Goal: Information Seeking & Learning: Learn about a topic

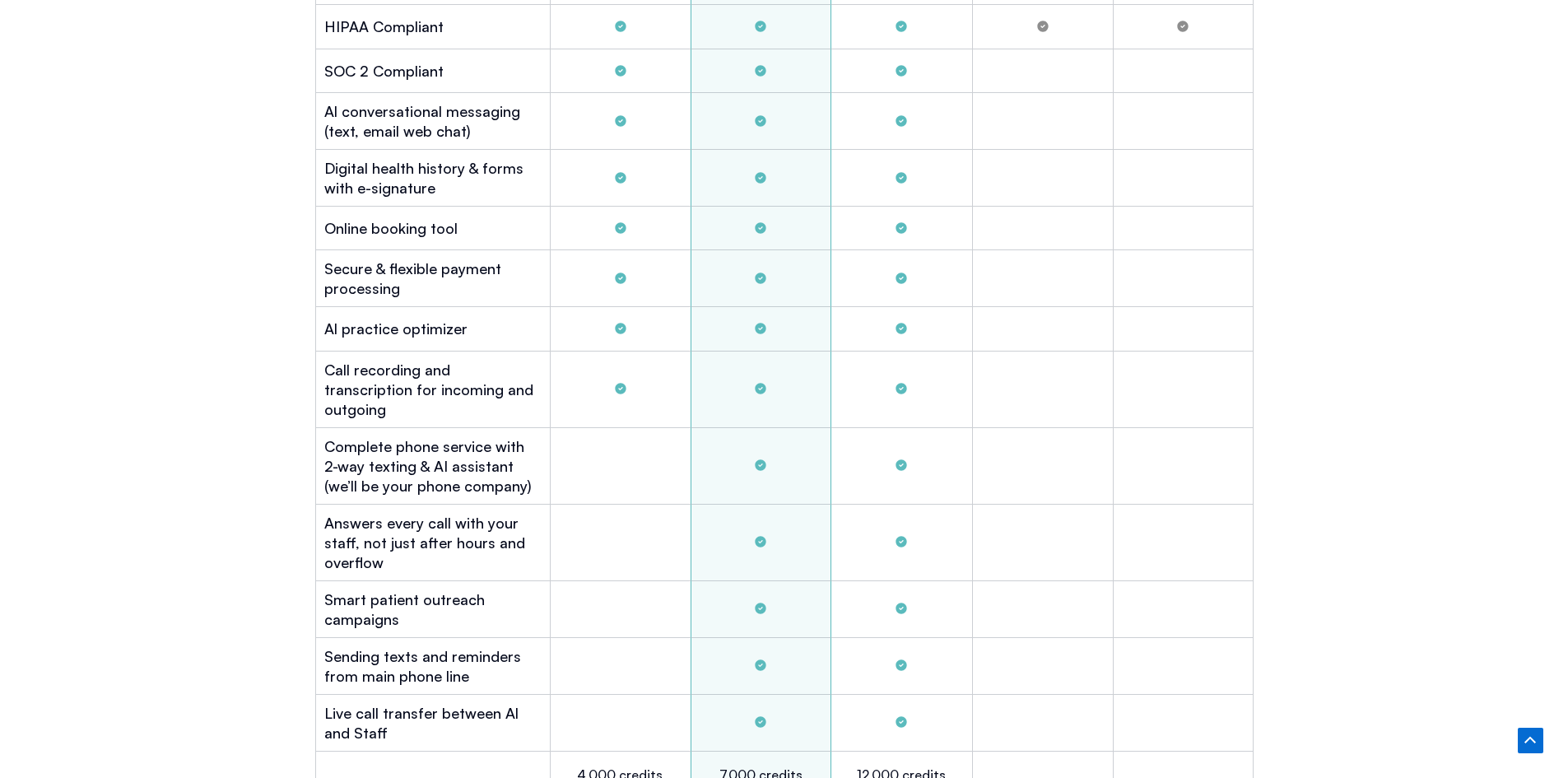
scroll to position [4852, 0]
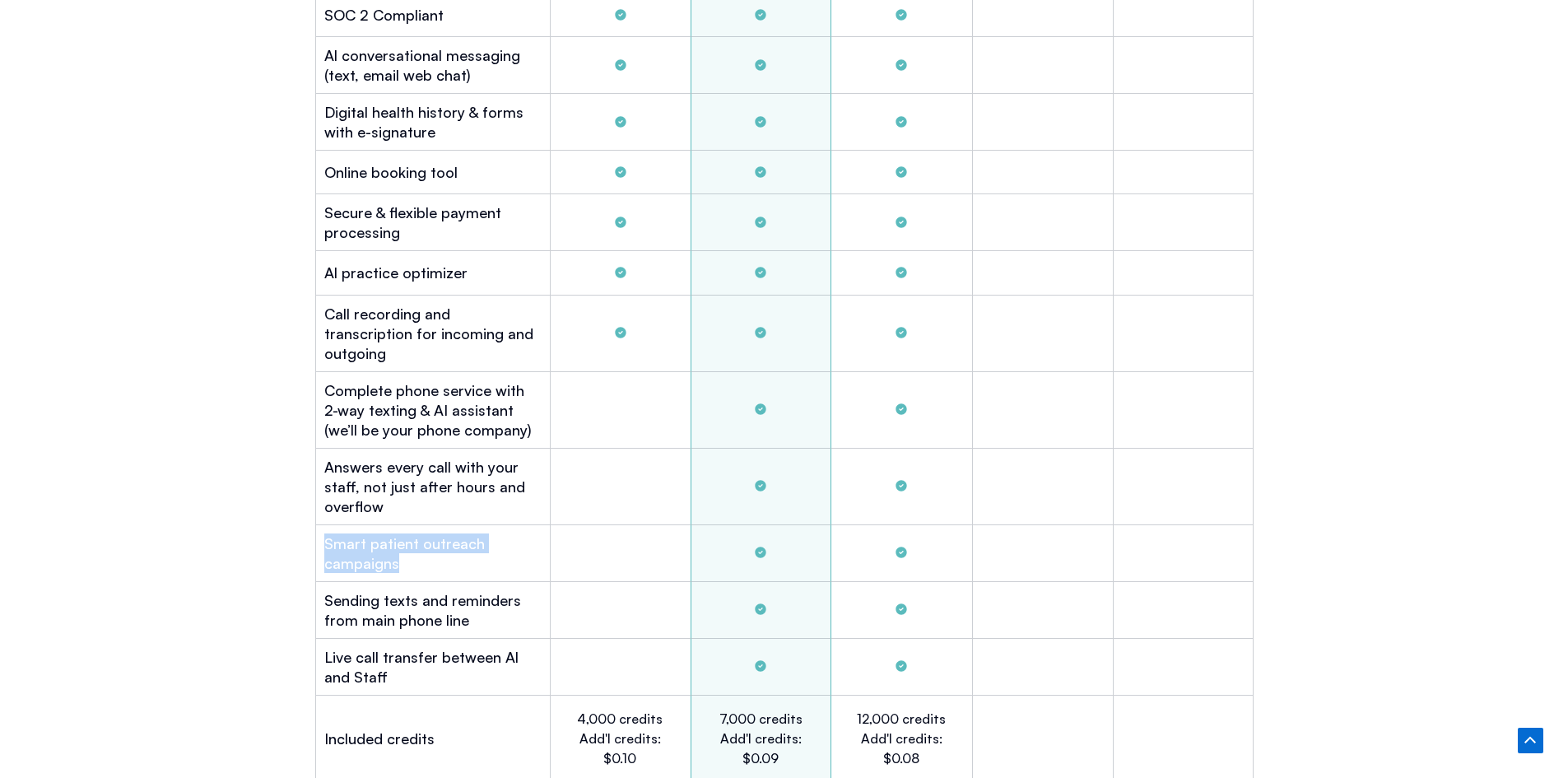
drag, startPoint x: 327, startPoint y: 519, endPoint x: 458, endPoint y: 541, distance: 132.8
click at [458, 541] on h2 "Smart patient outreach campaigns" at bounding box center [432, 553] width 217 height 39
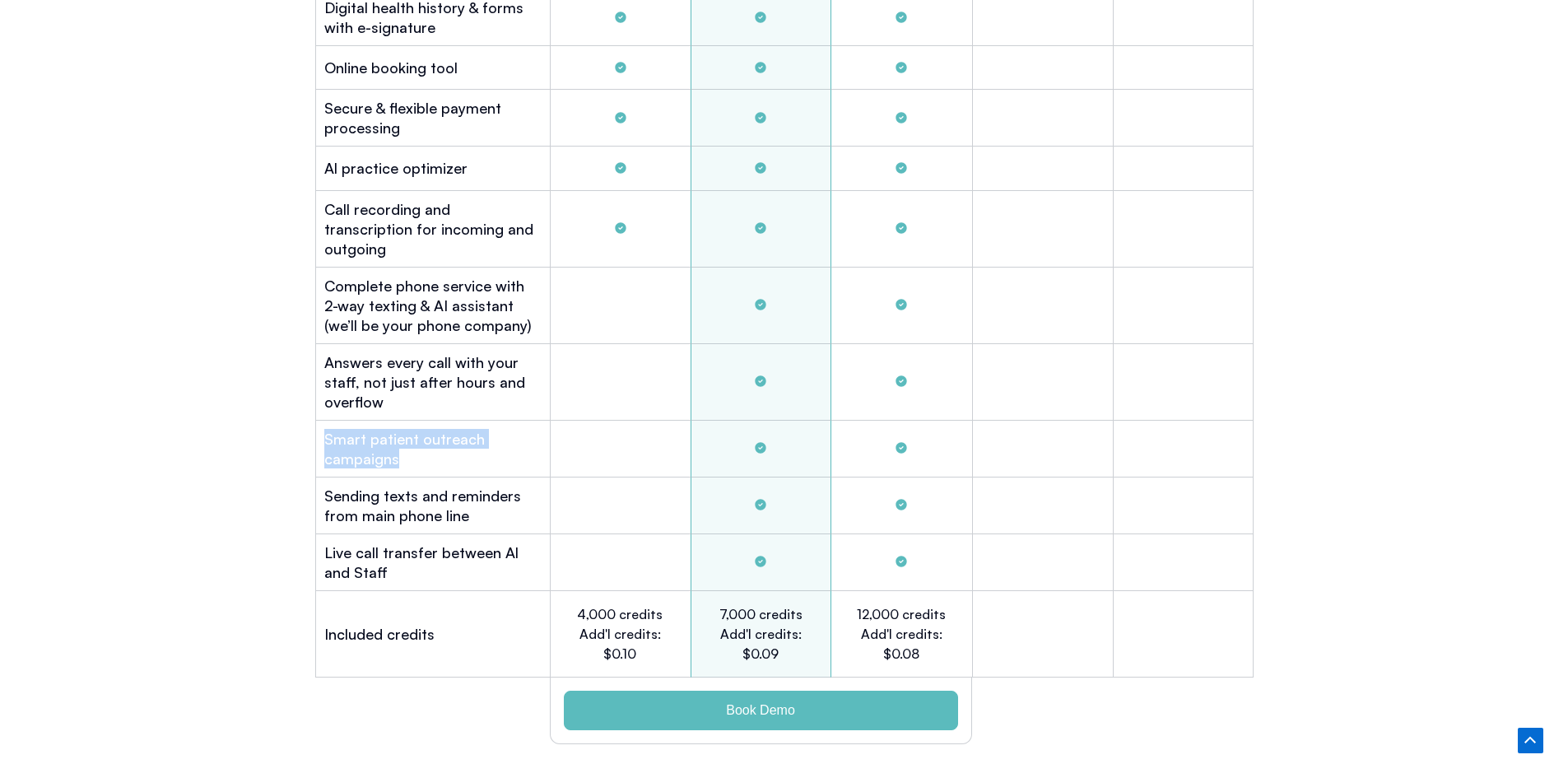
scroll to position [5100, 0]
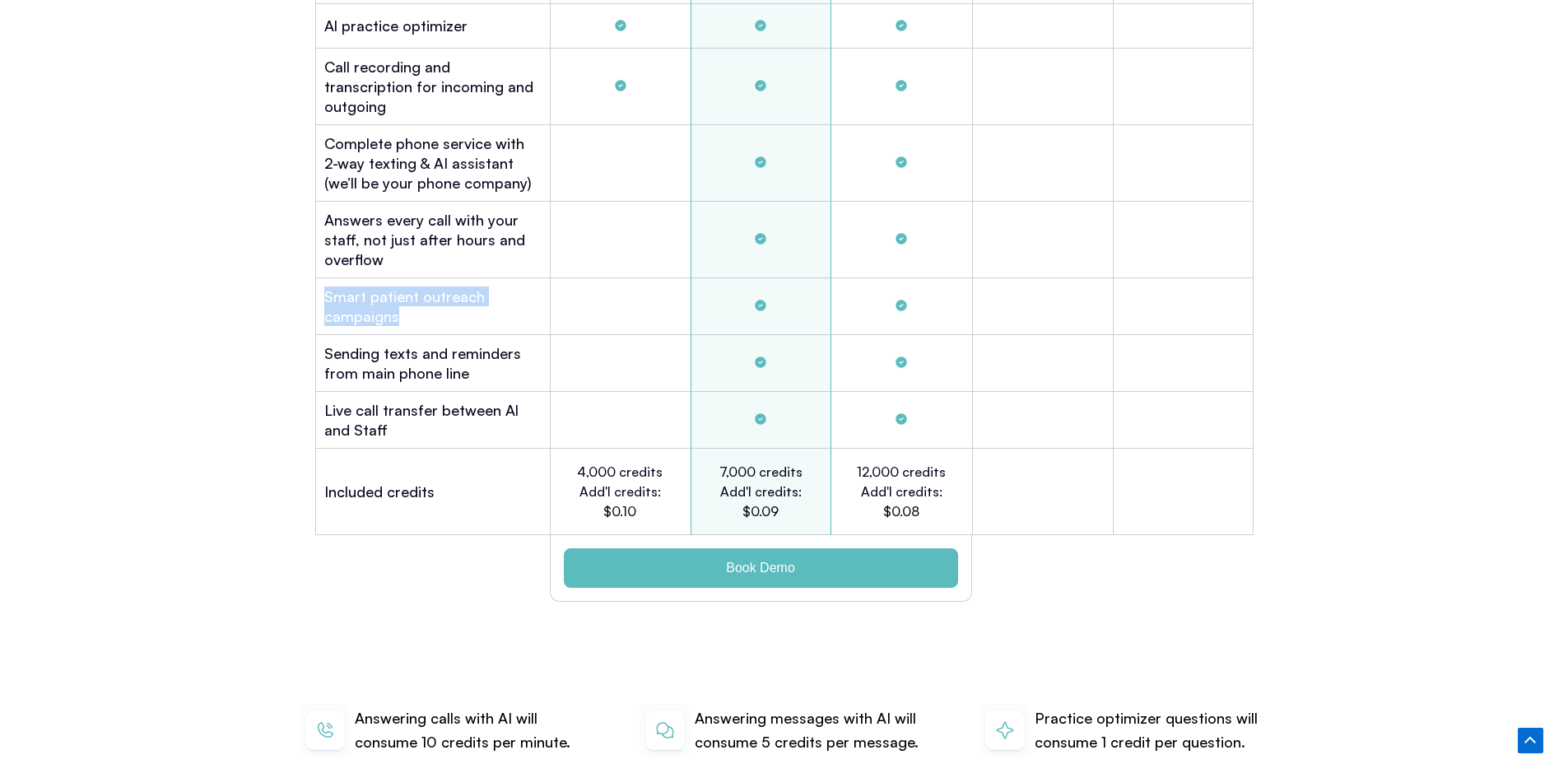
click at [307, 290] on div "Plans Gold $349 After hours and overflow Platinum $899 Full automation small of…" at bounding box center [784, 38] width 954 height 1144
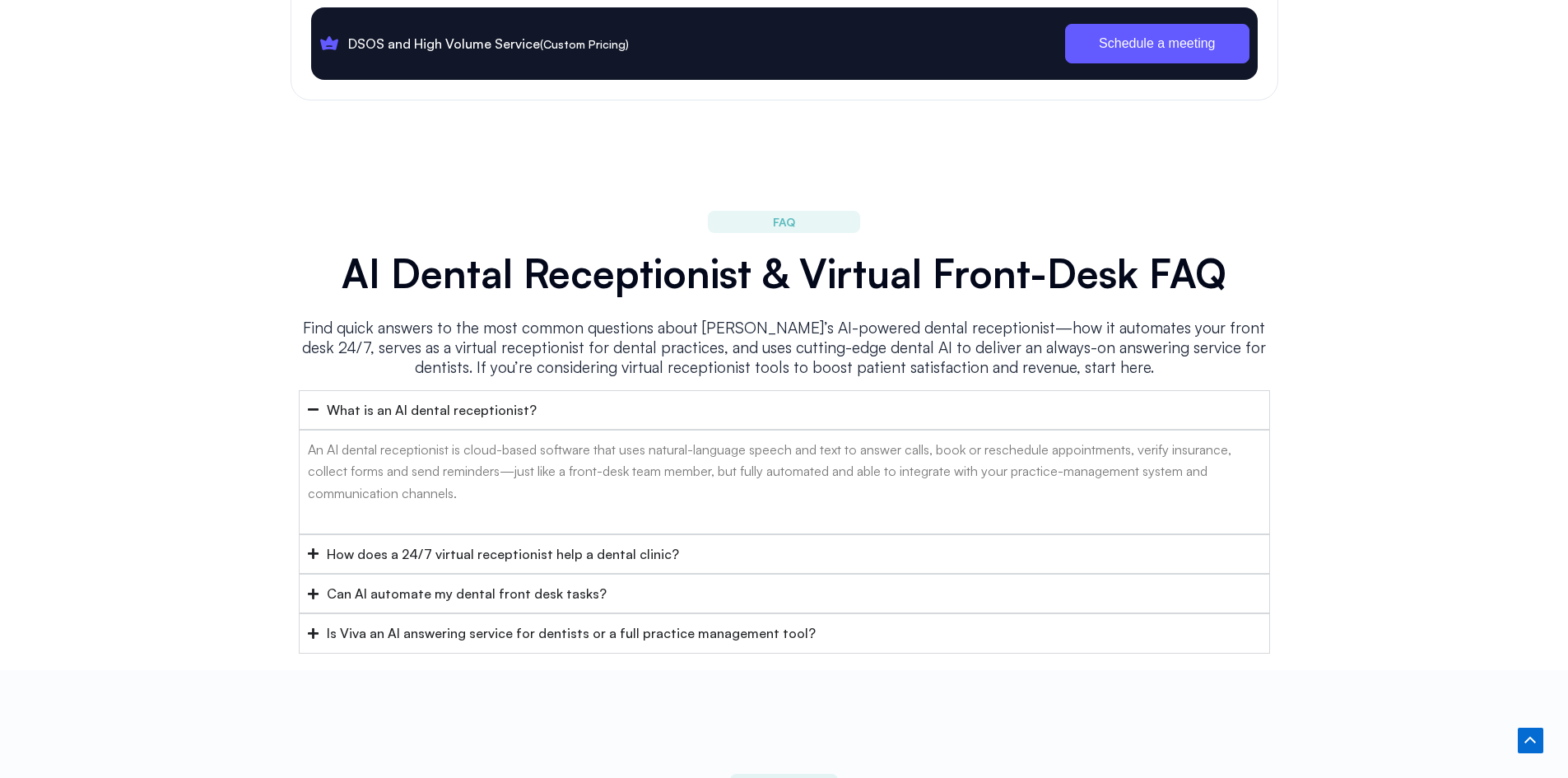
scroll to position [6499, 0]
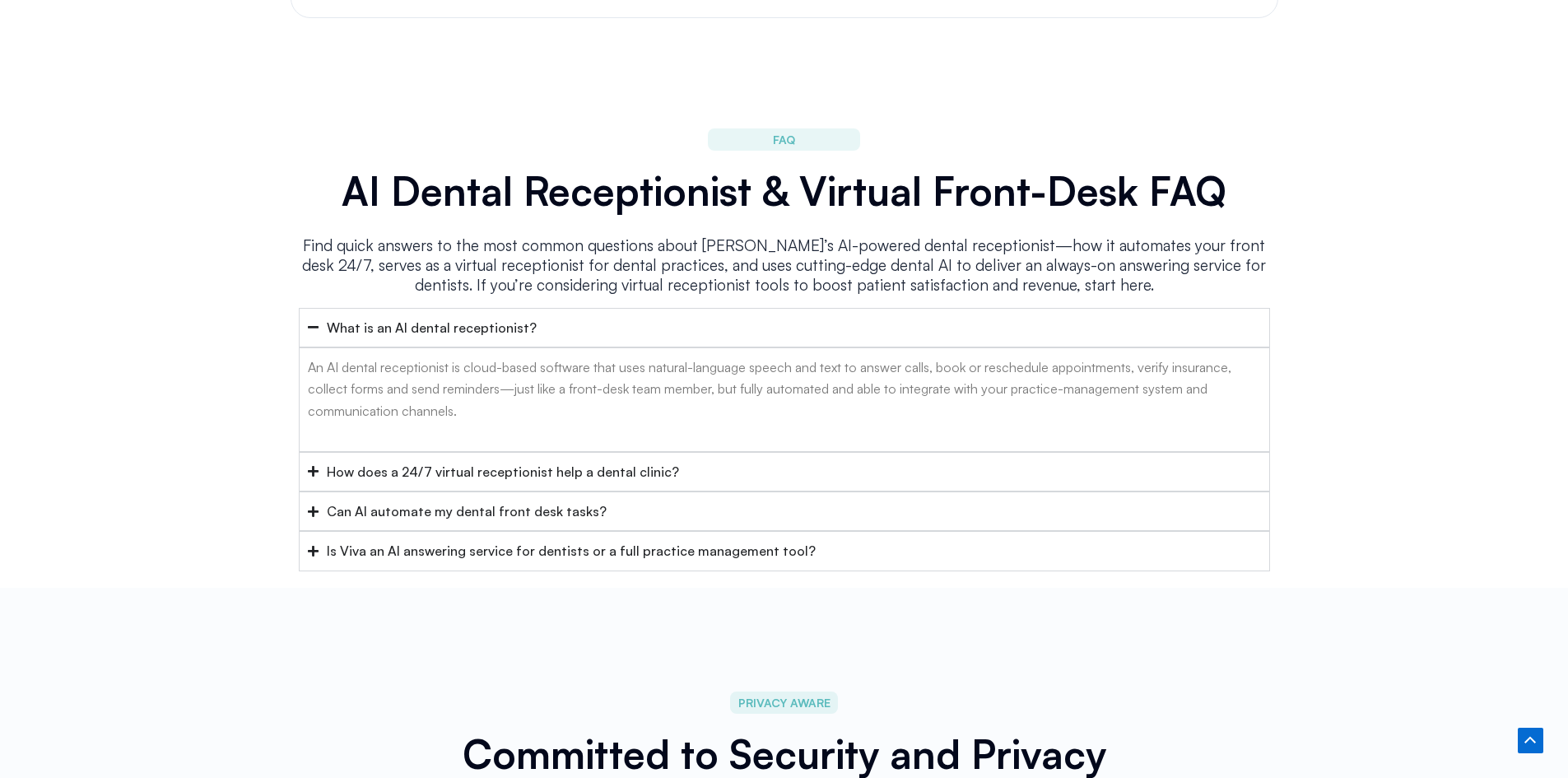
click at [593, 491] on summary "Can AI automate my dental front desk tasks?" at bounding box center [784, 510] width 971 height 39
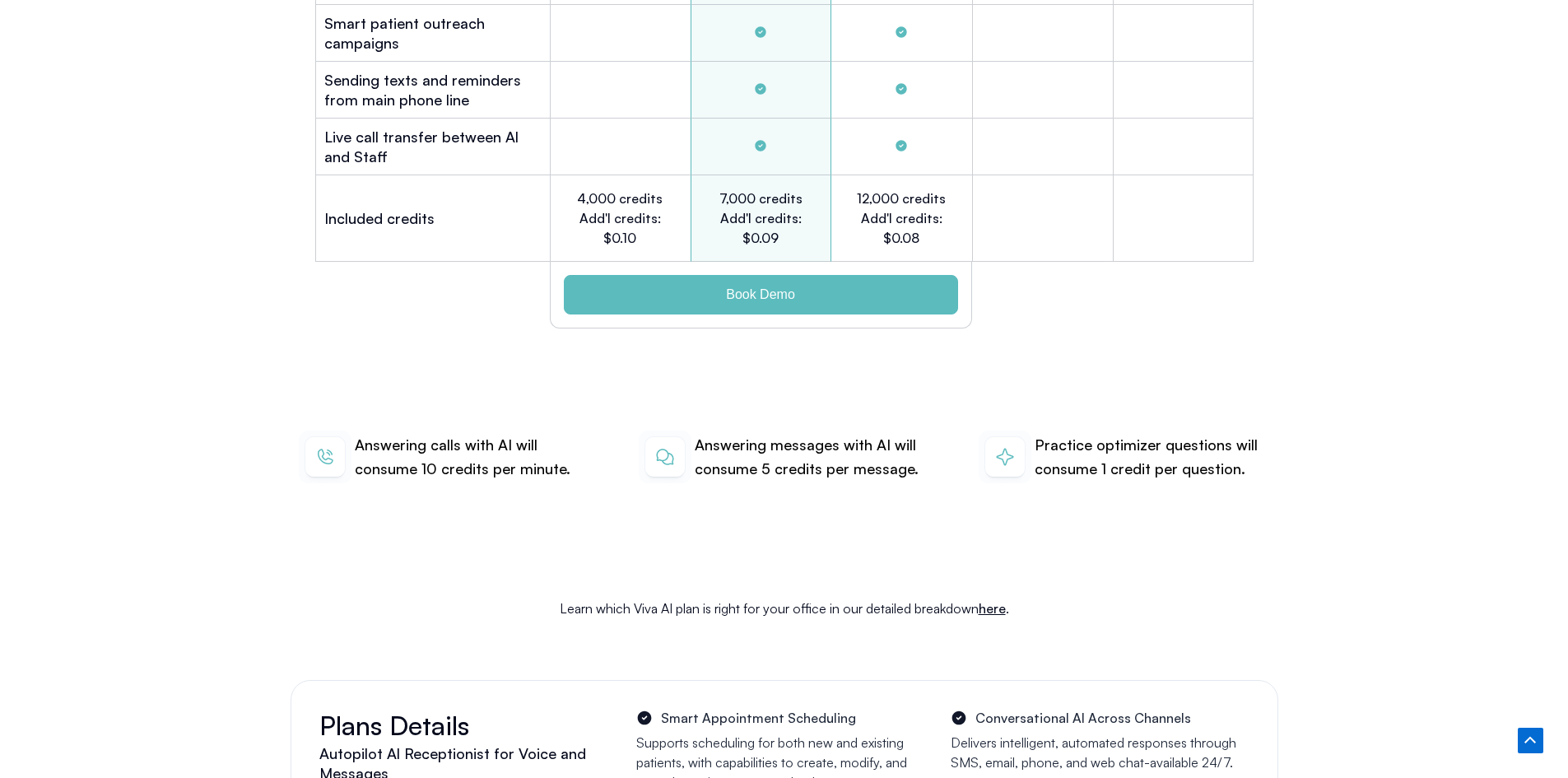
scroll to position [5346, 0]
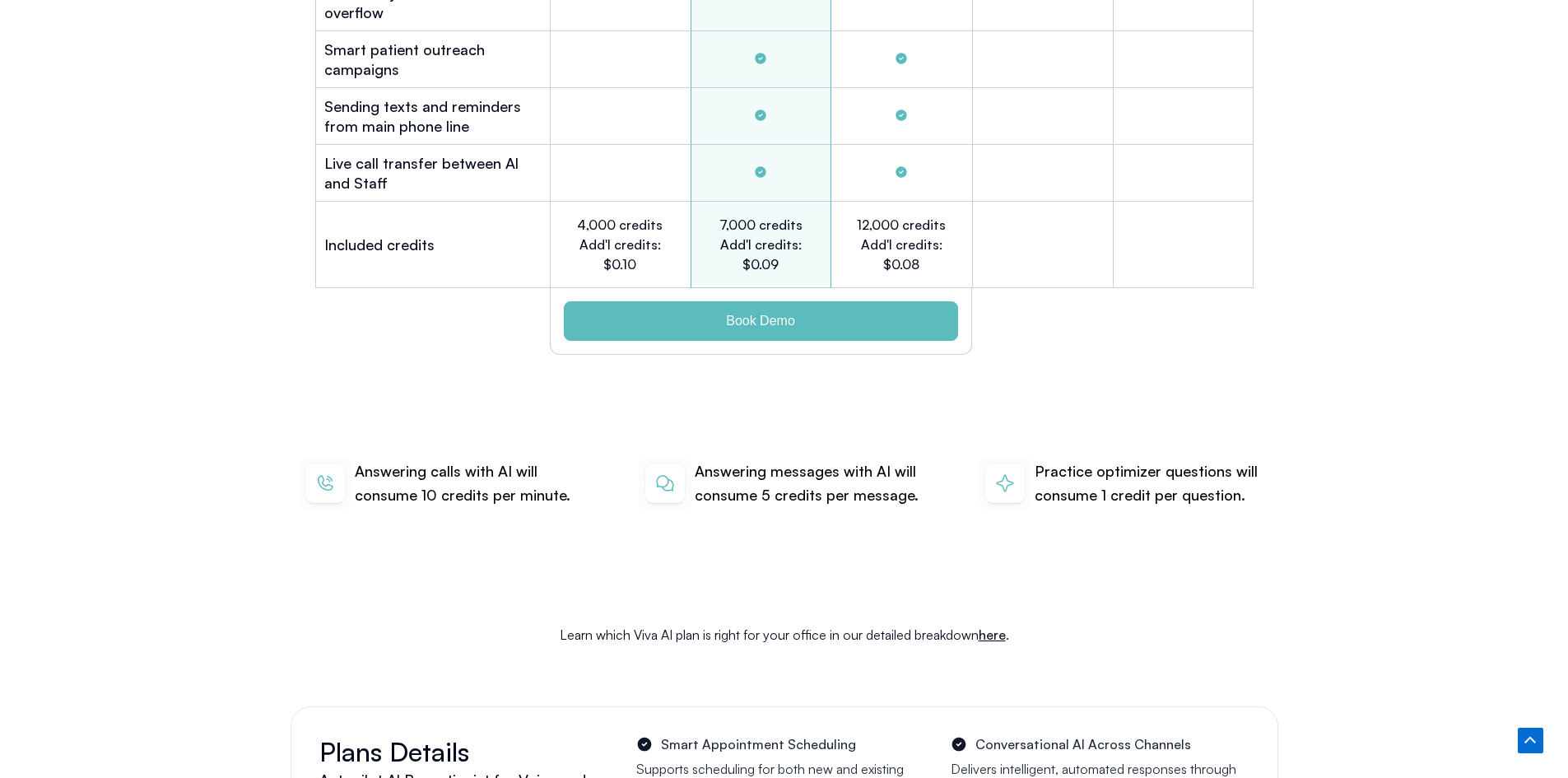
click at [660, 457] on img at bounding box center [664, 484] width 52 height 53
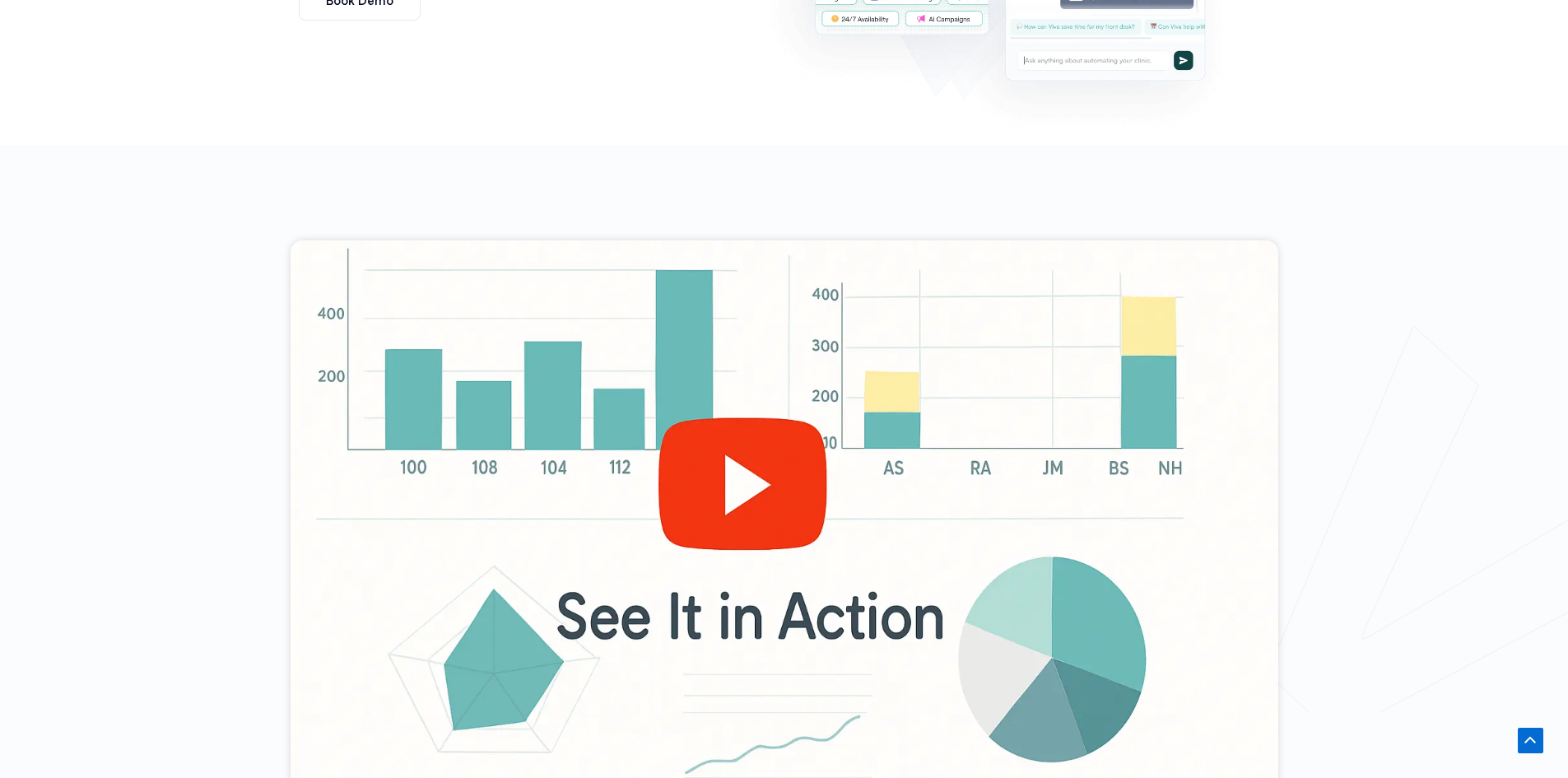
scroll to position [659, 0]
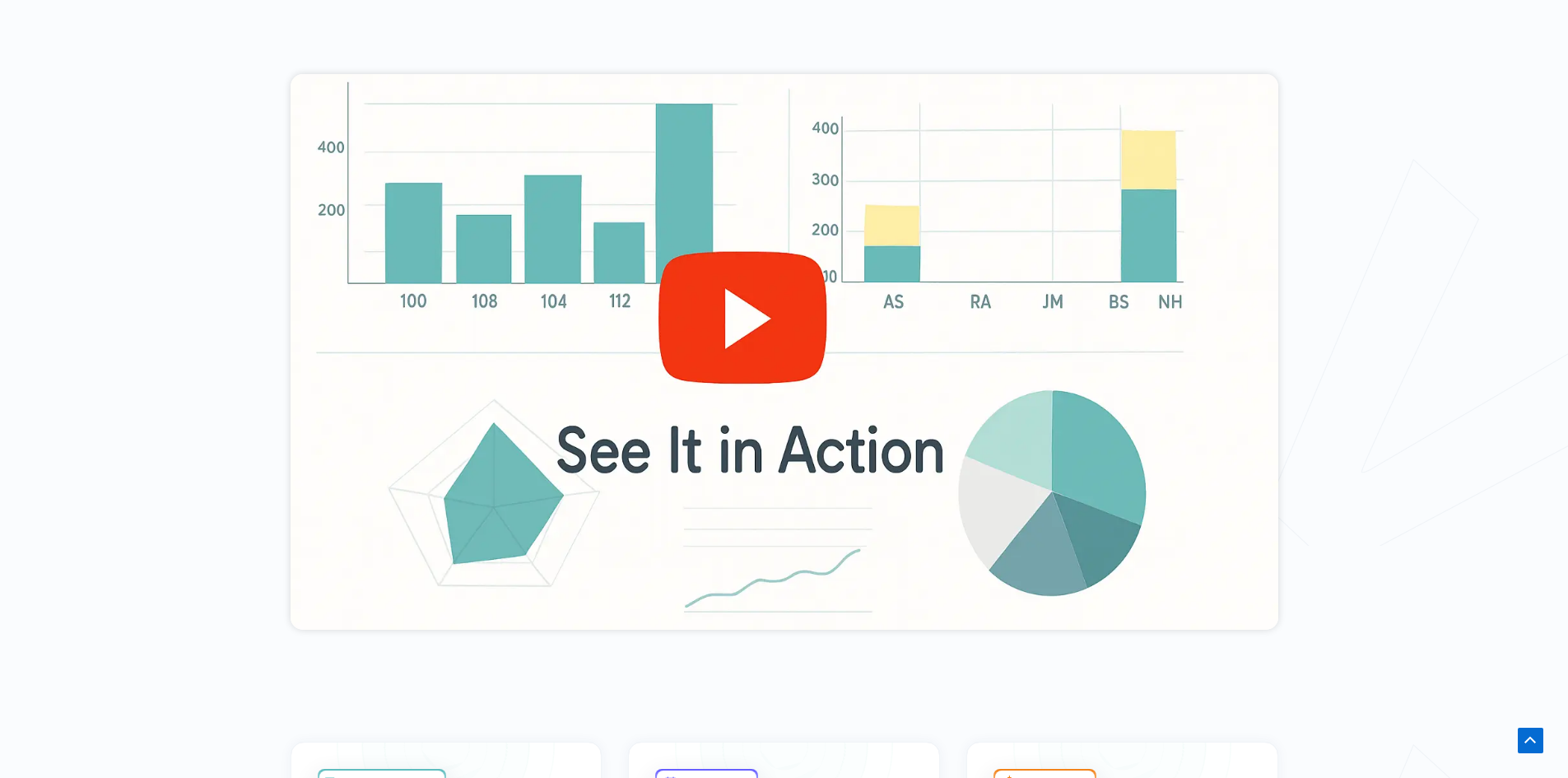
click at [753, 335] on div at bounding box center [784, 352] width 987 height 555
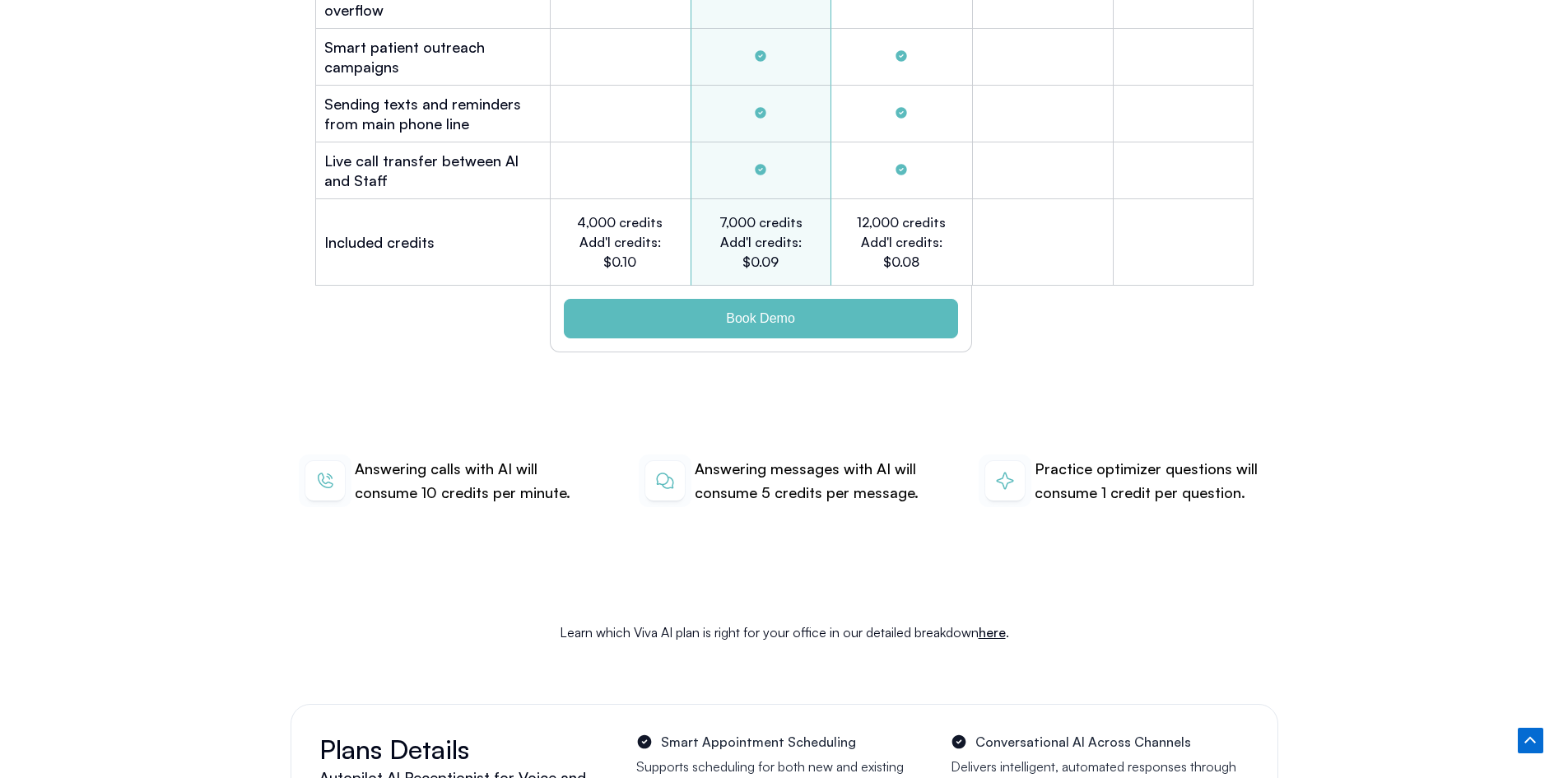
scroll to position [5324, 0]
